Goal: Navigation & Orientation: Go to known website

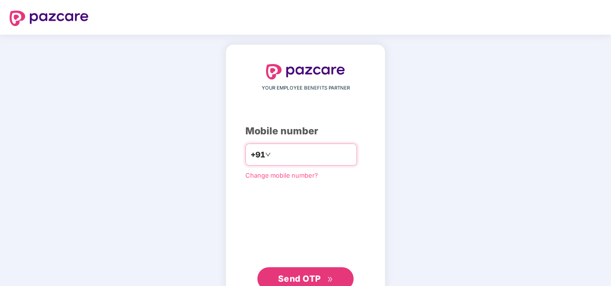
type input "**********"
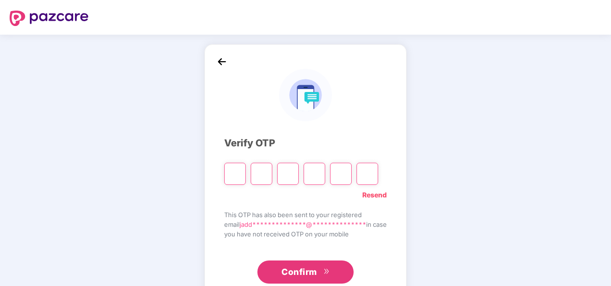
type input "*"
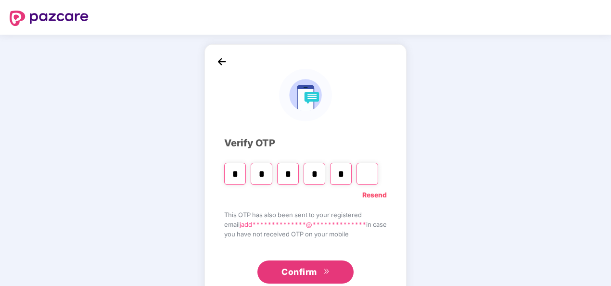
type input "*"
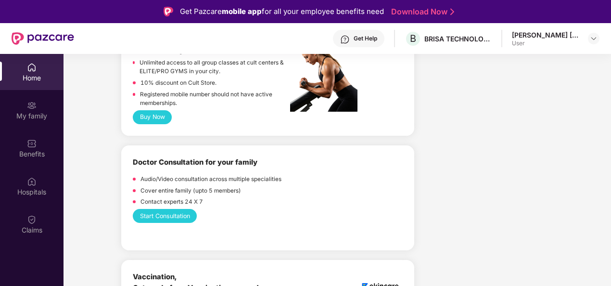
scroll to position [549, 0]
